Goal: Information Seeking & Learning: Learn about a topic

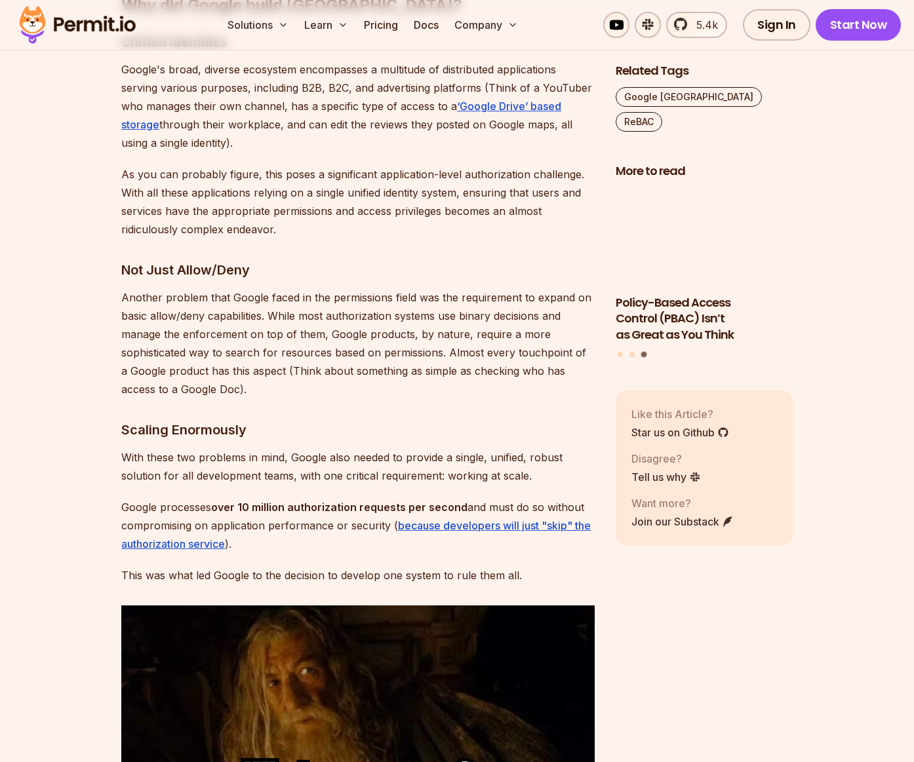
scroll to position [1254, 0]
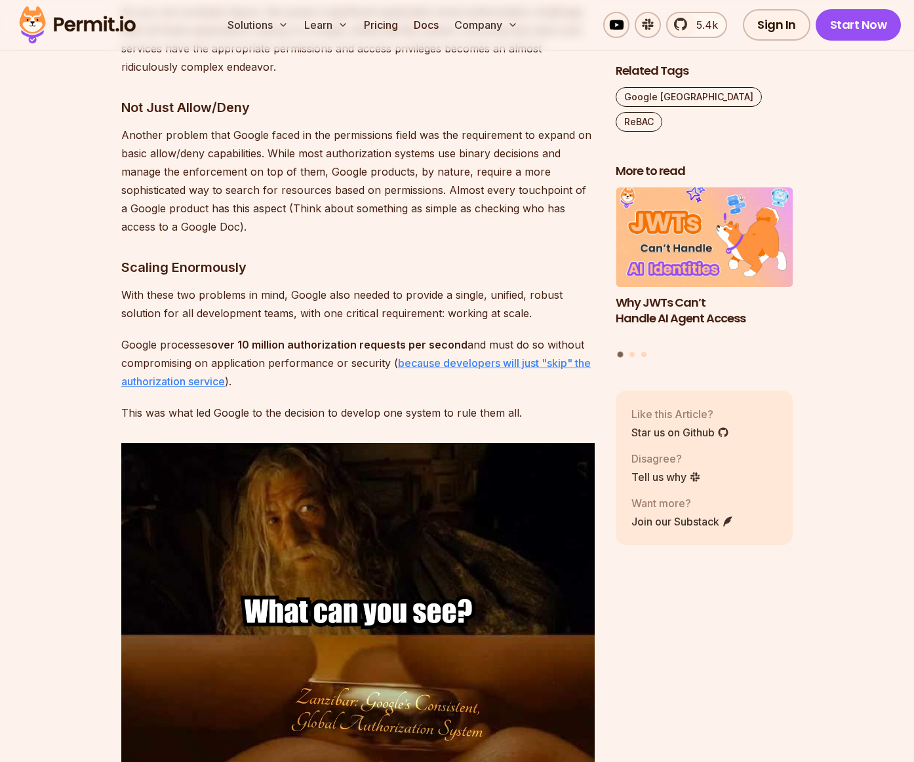
click at [488, 357] on link "because developers will just "skip" the authorization service" at bounding box center [355, 372] width 469 height 31
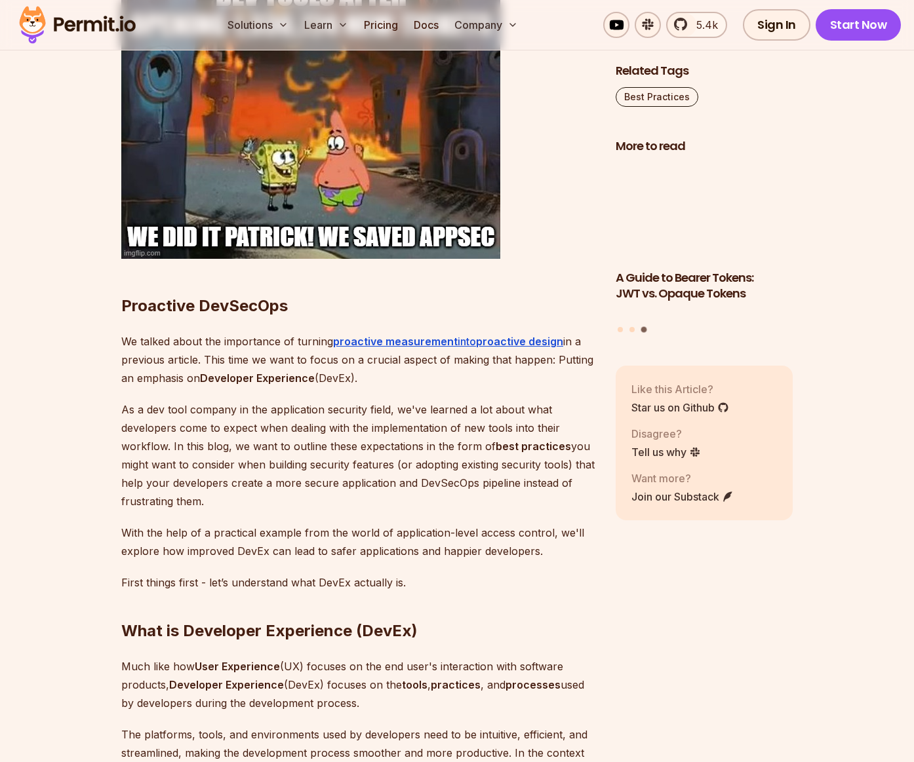
scroll to position [1158, 0]
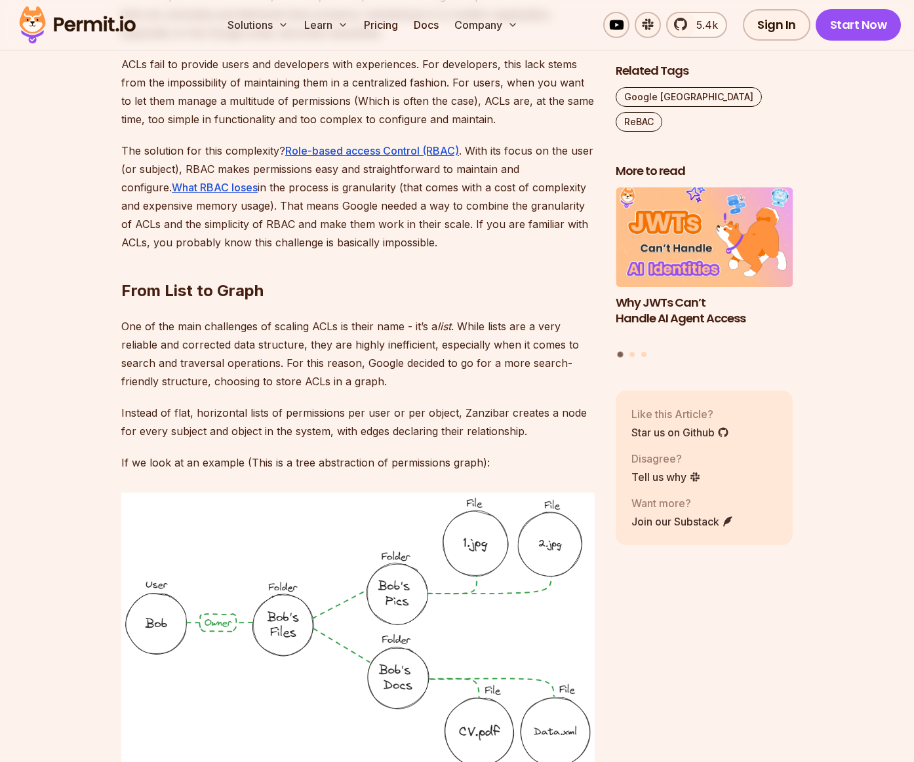
scroll to position [2777, 0]
